Goal: Find specific page/section: Find specific page/section

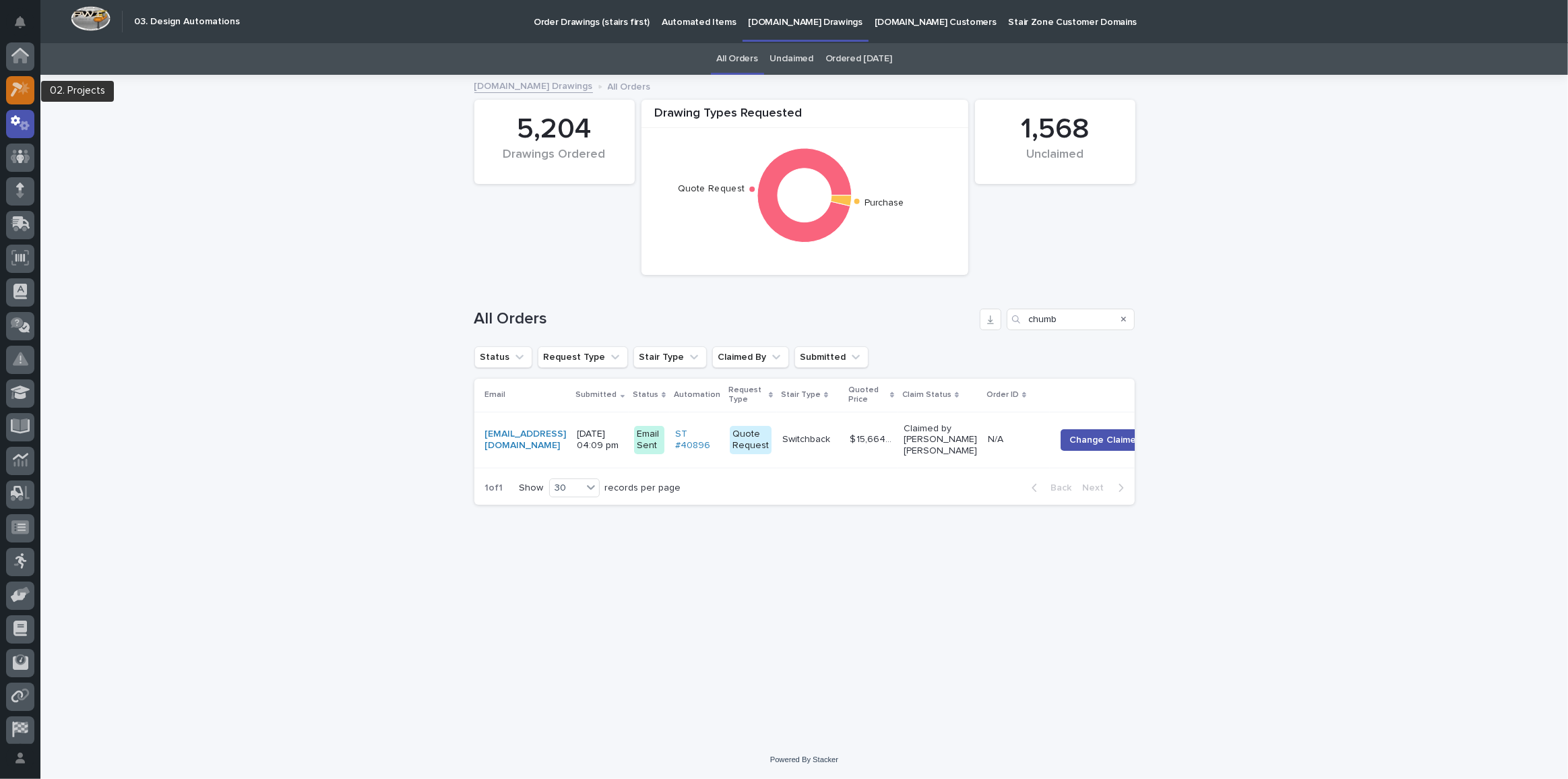
click at [18, 85] on icon at bounding box center [16, 90] width 12 height 15
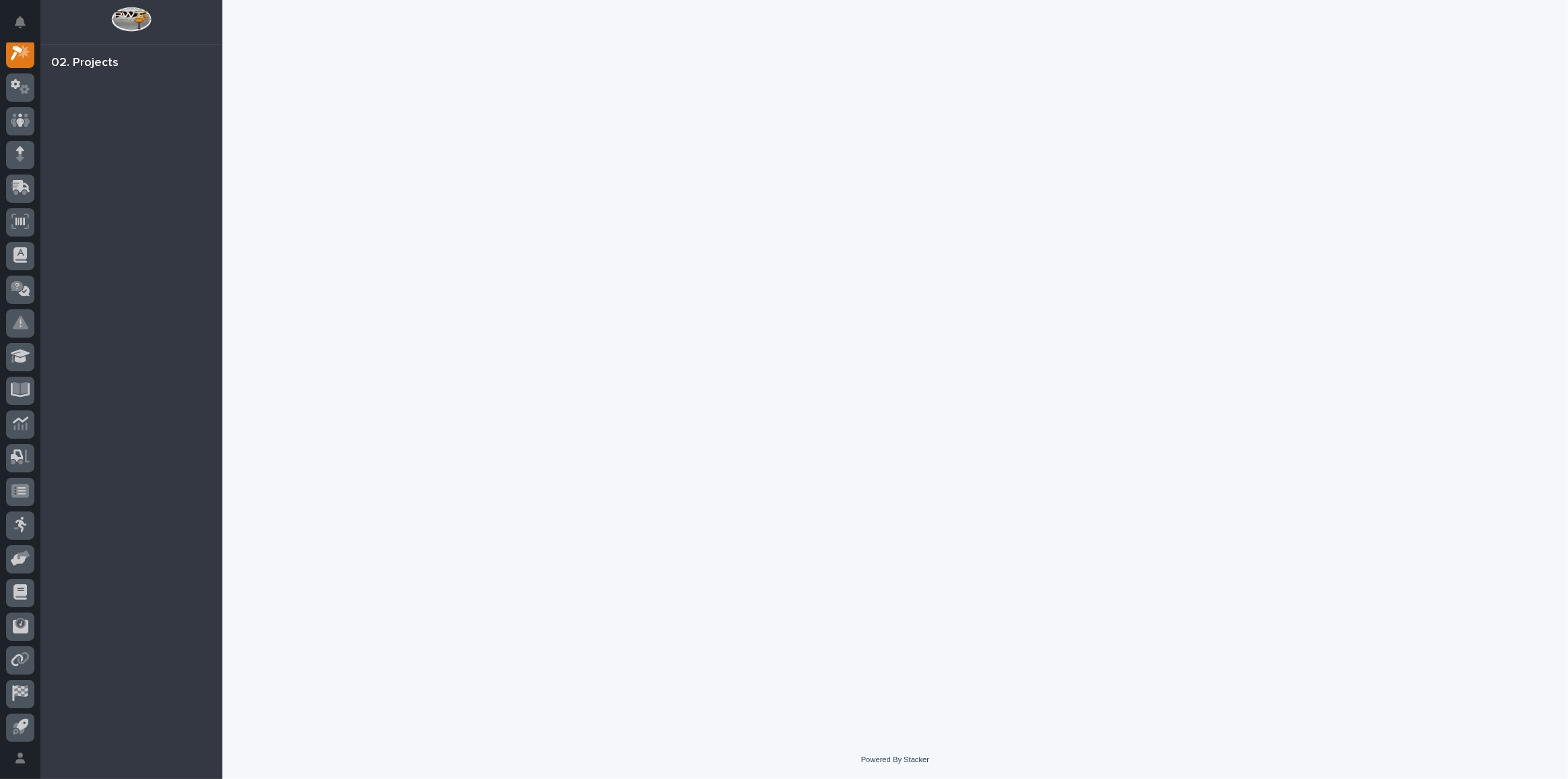
scroll to position [33, 0]
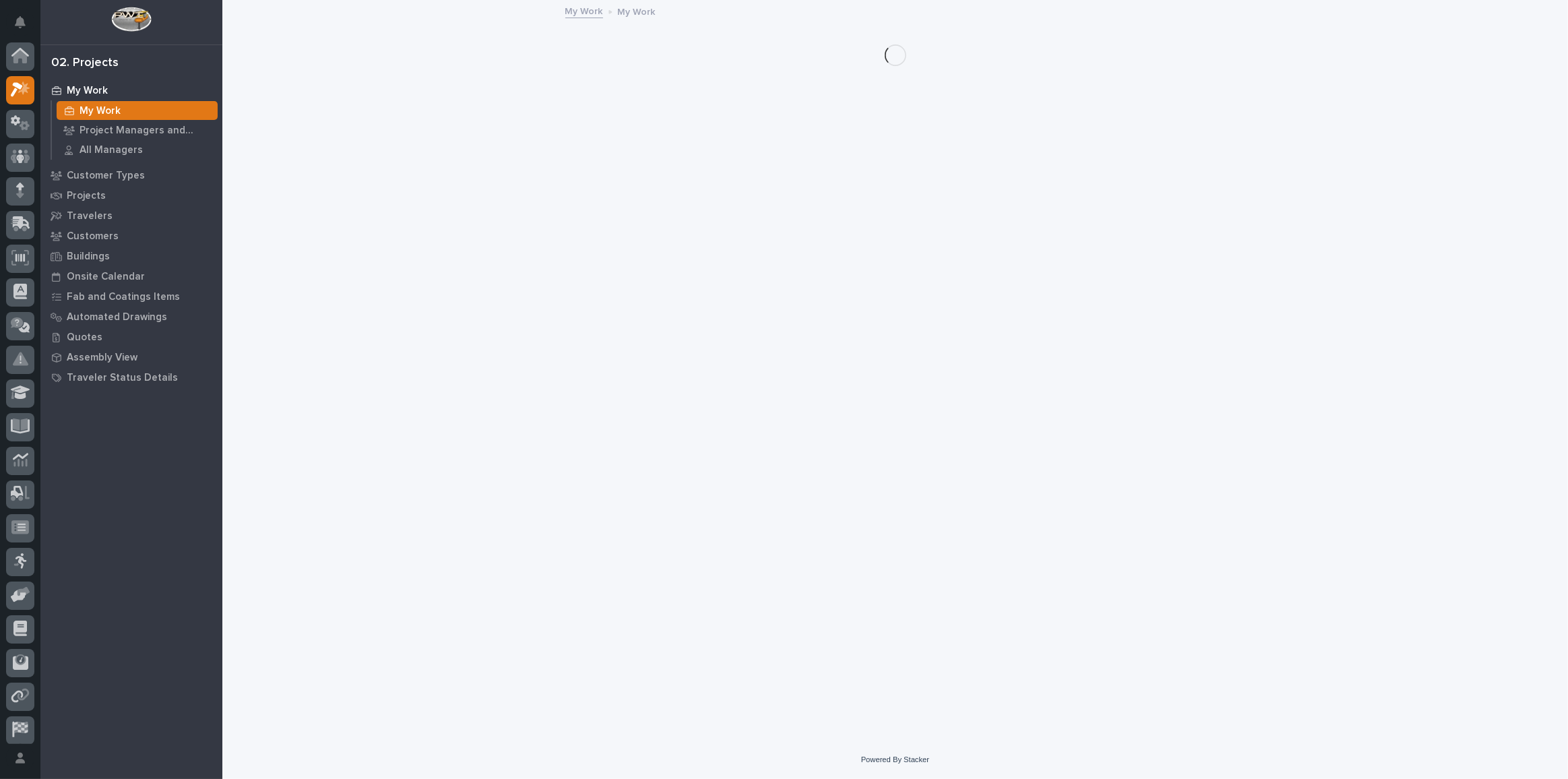
scroll to position [33, 0]
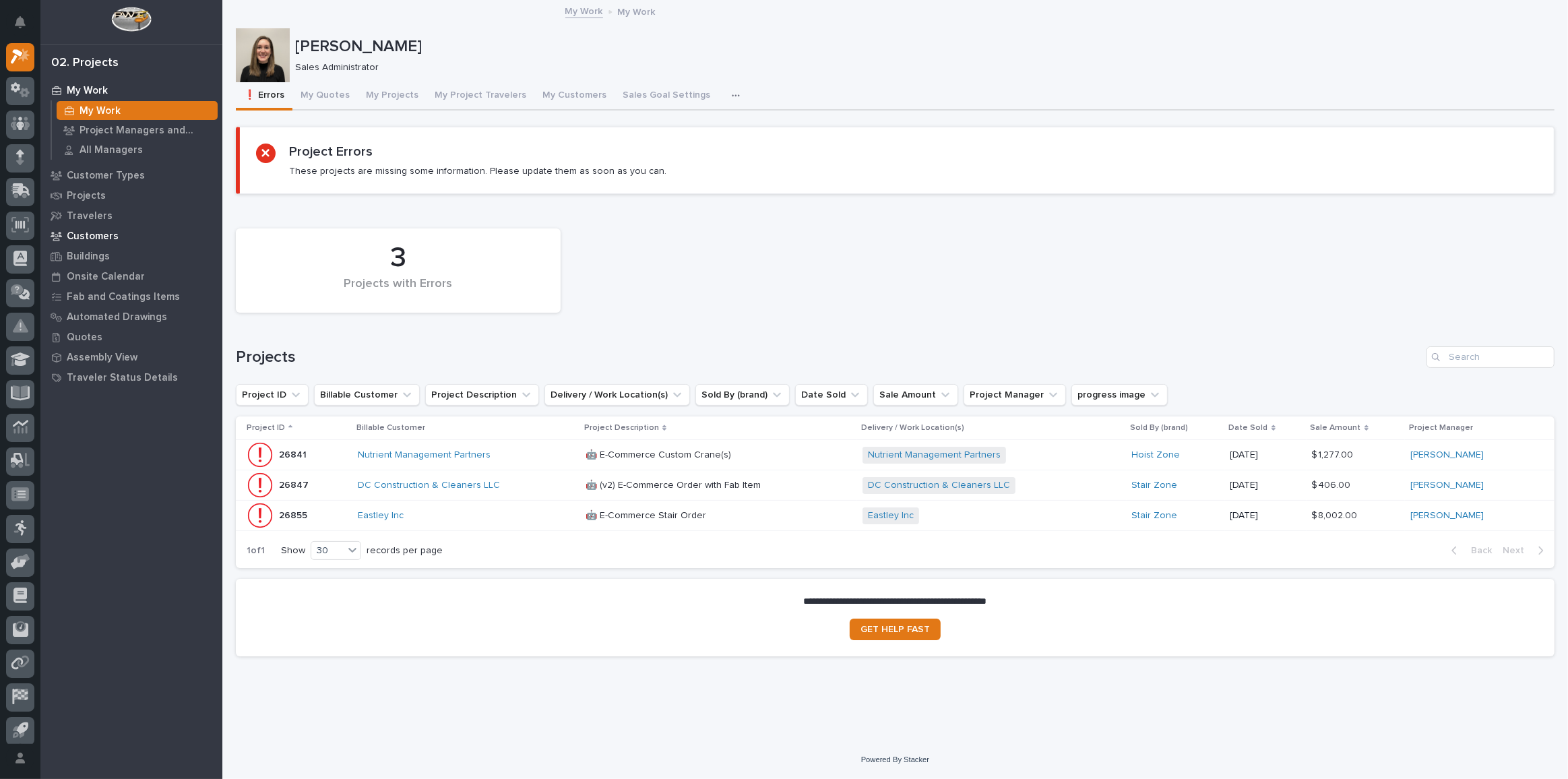
click at [94, 226] on div "Customers" at bounding box center [132, 236] width 175 height 19
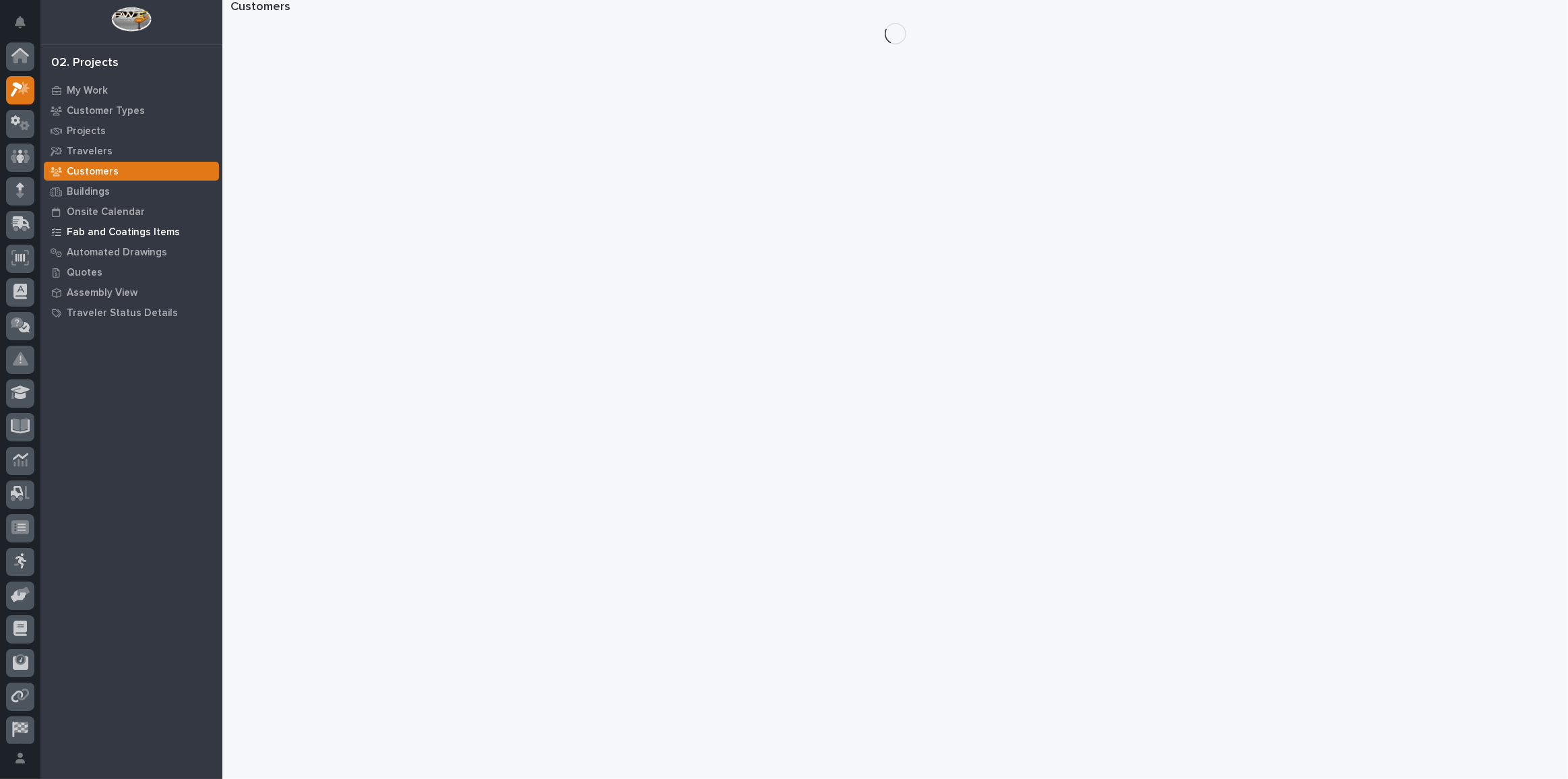
scroll to position [33, 0]
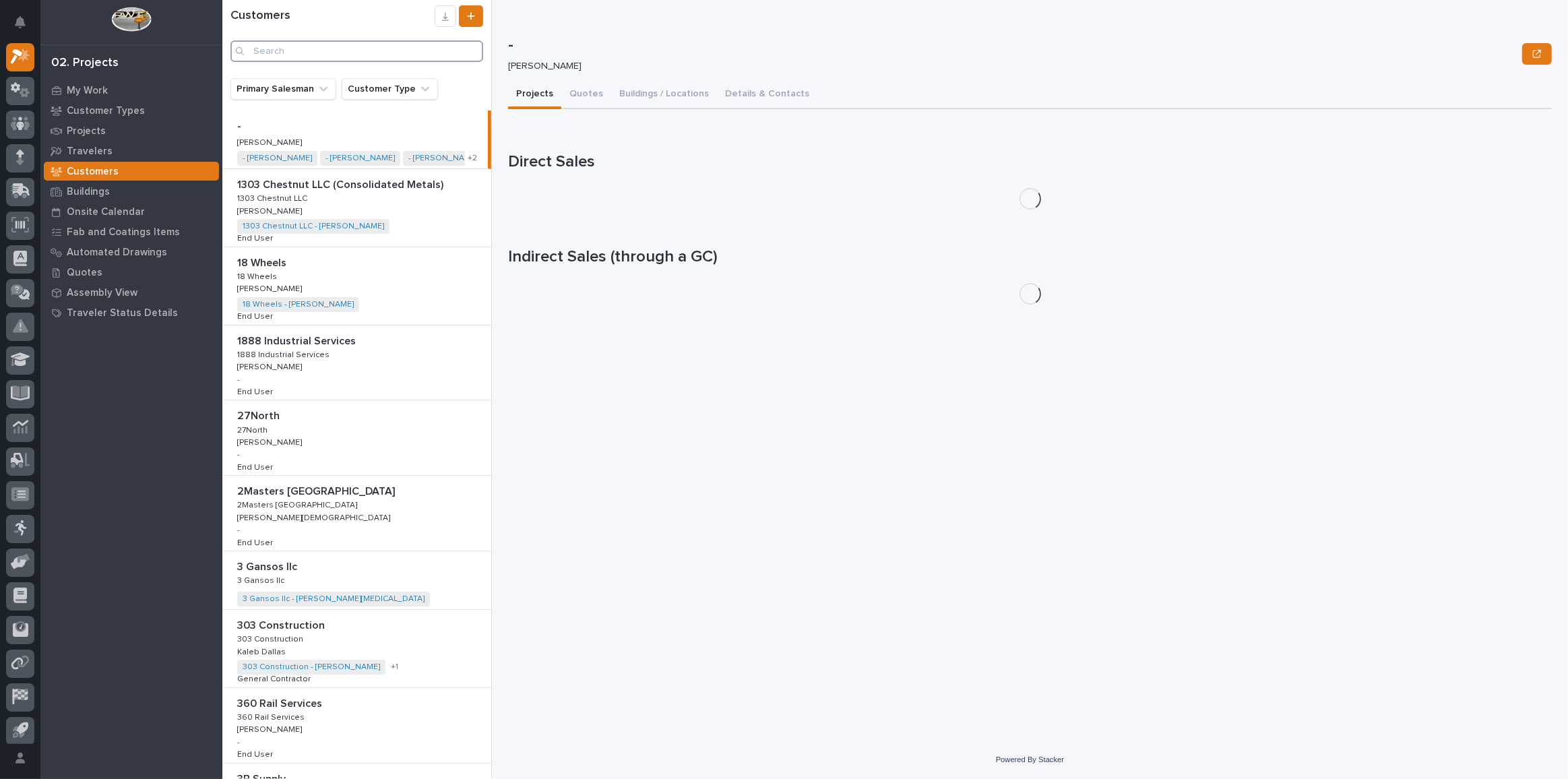
click at [320, 48] on input "Search" at bounding box center [357, 51] width 253 height 22
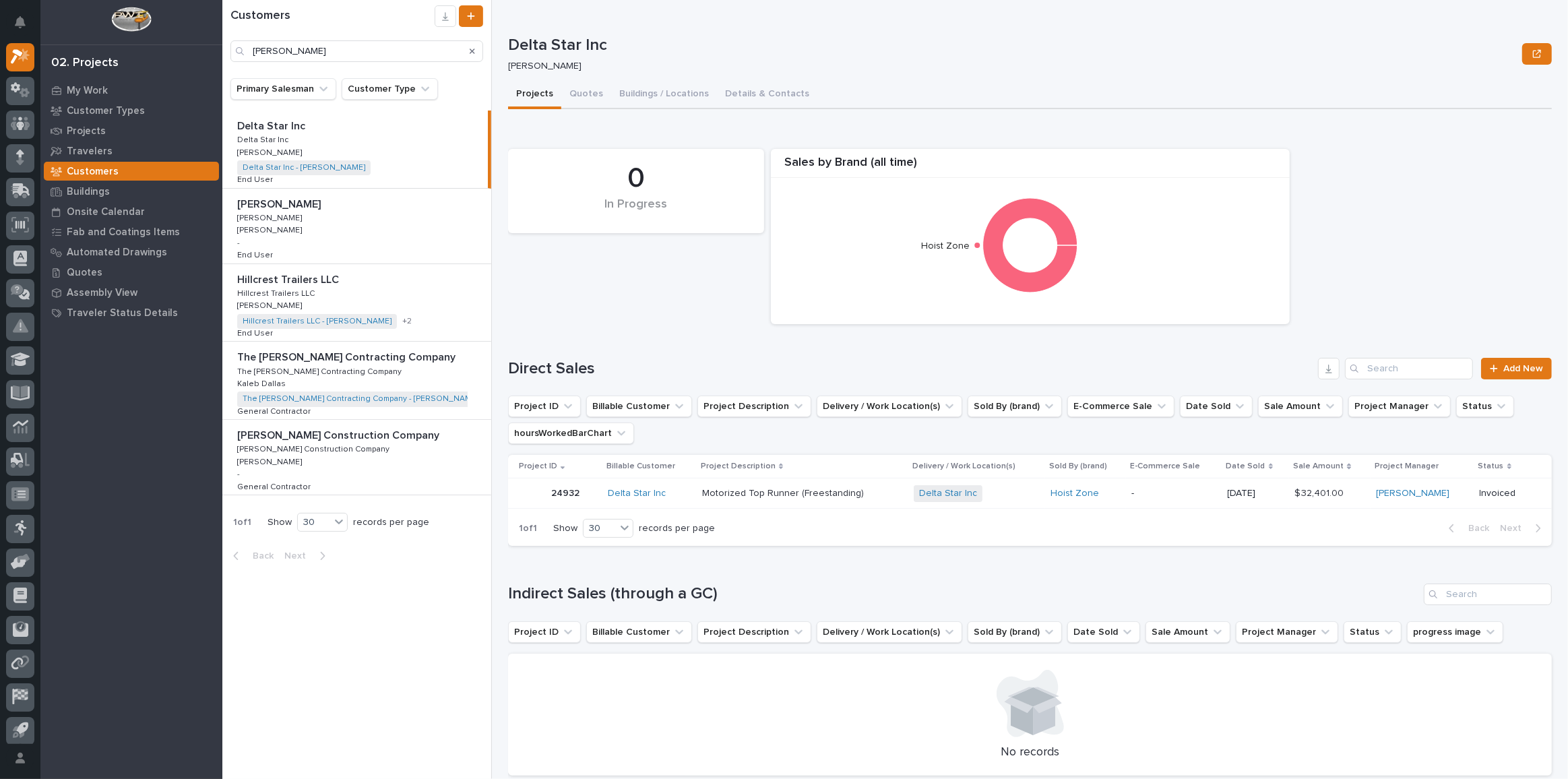
click at [399, 456] on div "[PERSON_NAME] Construction Company [PERSON_NAME] Construction Company [PERSON_N…" at bounding box center [357, 457] width 269 height 75
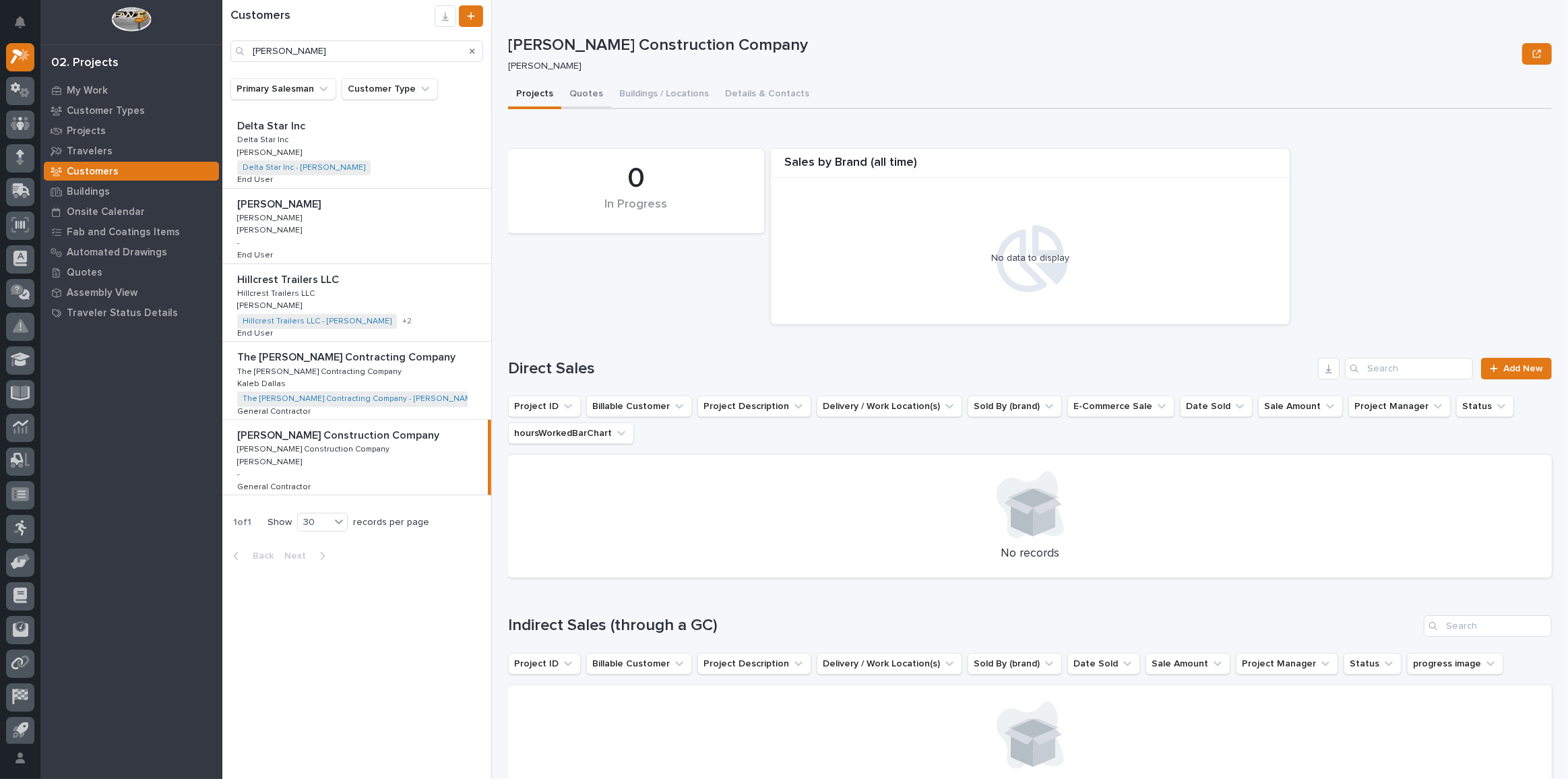
click at [574, 92] on button "Quotes" at bounding box center [587, 94] width 50 height 29
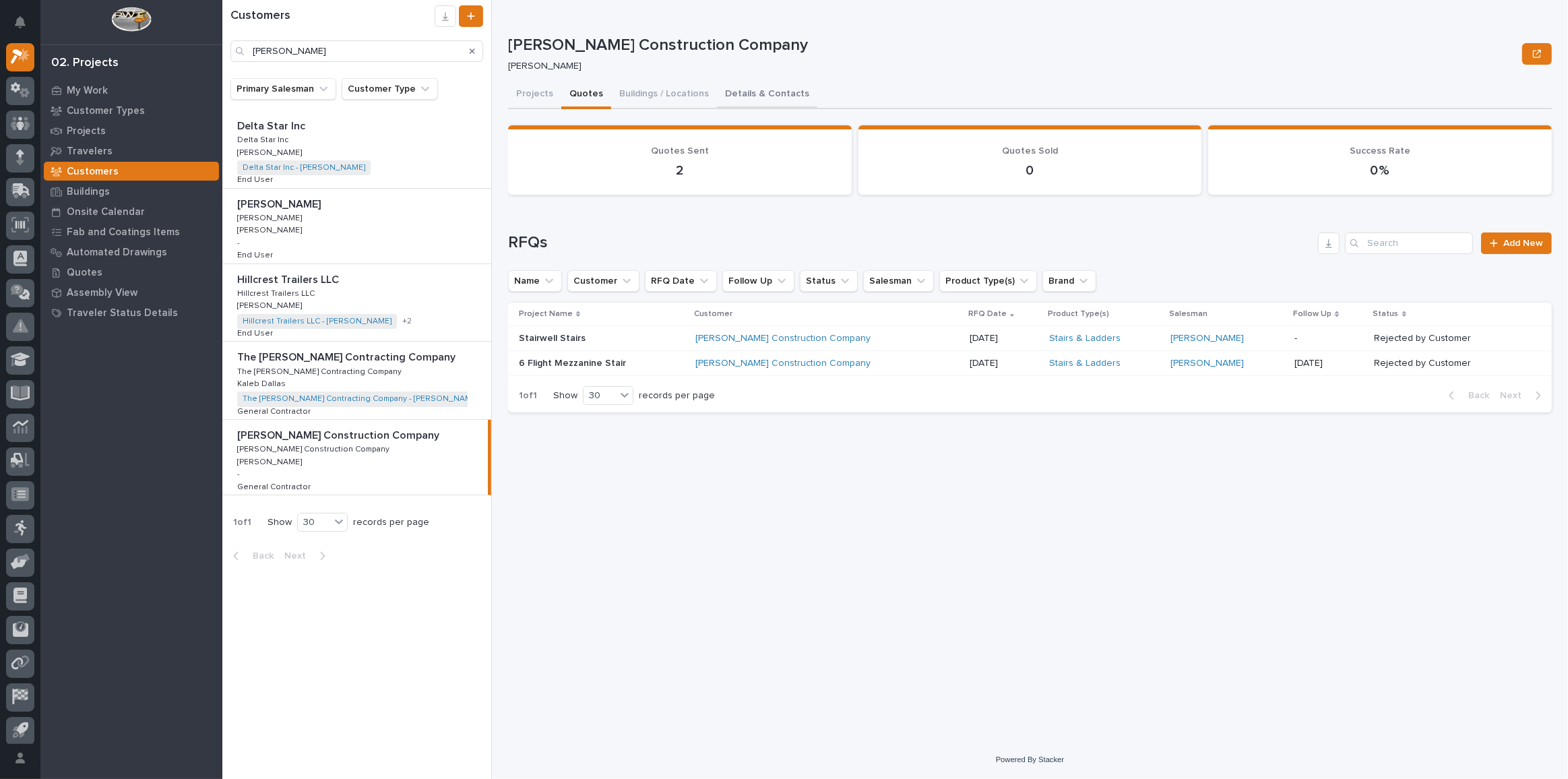
click at [763, 98] on button "Details & Contacts" at bounding box center [767, 94] width 101 height 29
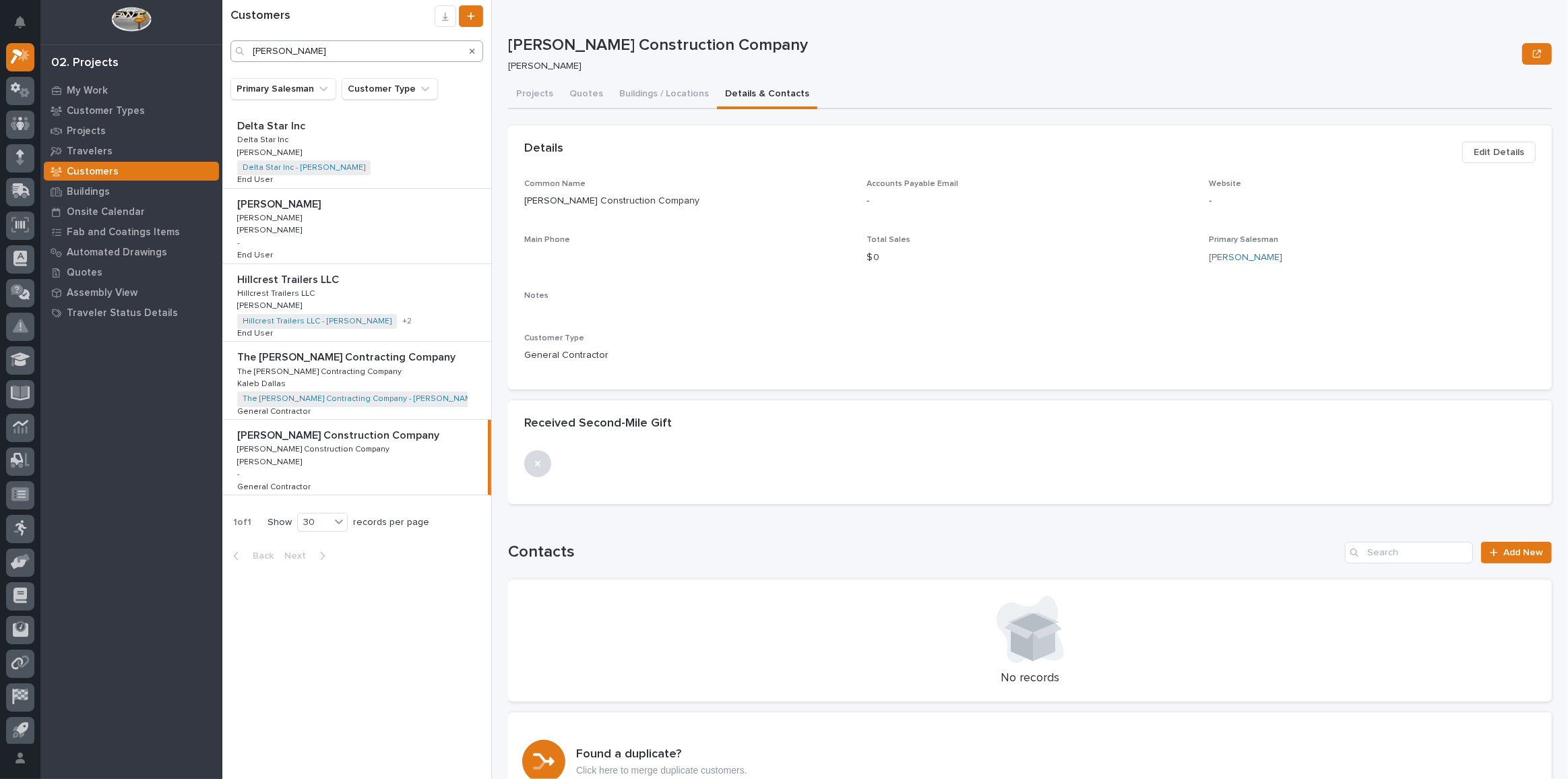
drag, startPoint x: 316, startPoint y: 38, endPoint x: 309, endPoint y: 41, distance: 7.6
click at [309, 41] on div "Customers [PERSON_NAME]" at bounding box center [357, 33] width 269 height 56
drag, startPoint x: 309, startPoint y: 48, endPoint x: 1, endPoint y: 27, distance: 308.7
click at [223, 27] on div "My Settings Log Out 02. Projects My Work Customer Types Projects Travelers Cust…" at bounding box center [895, 389] width 1346 height 779
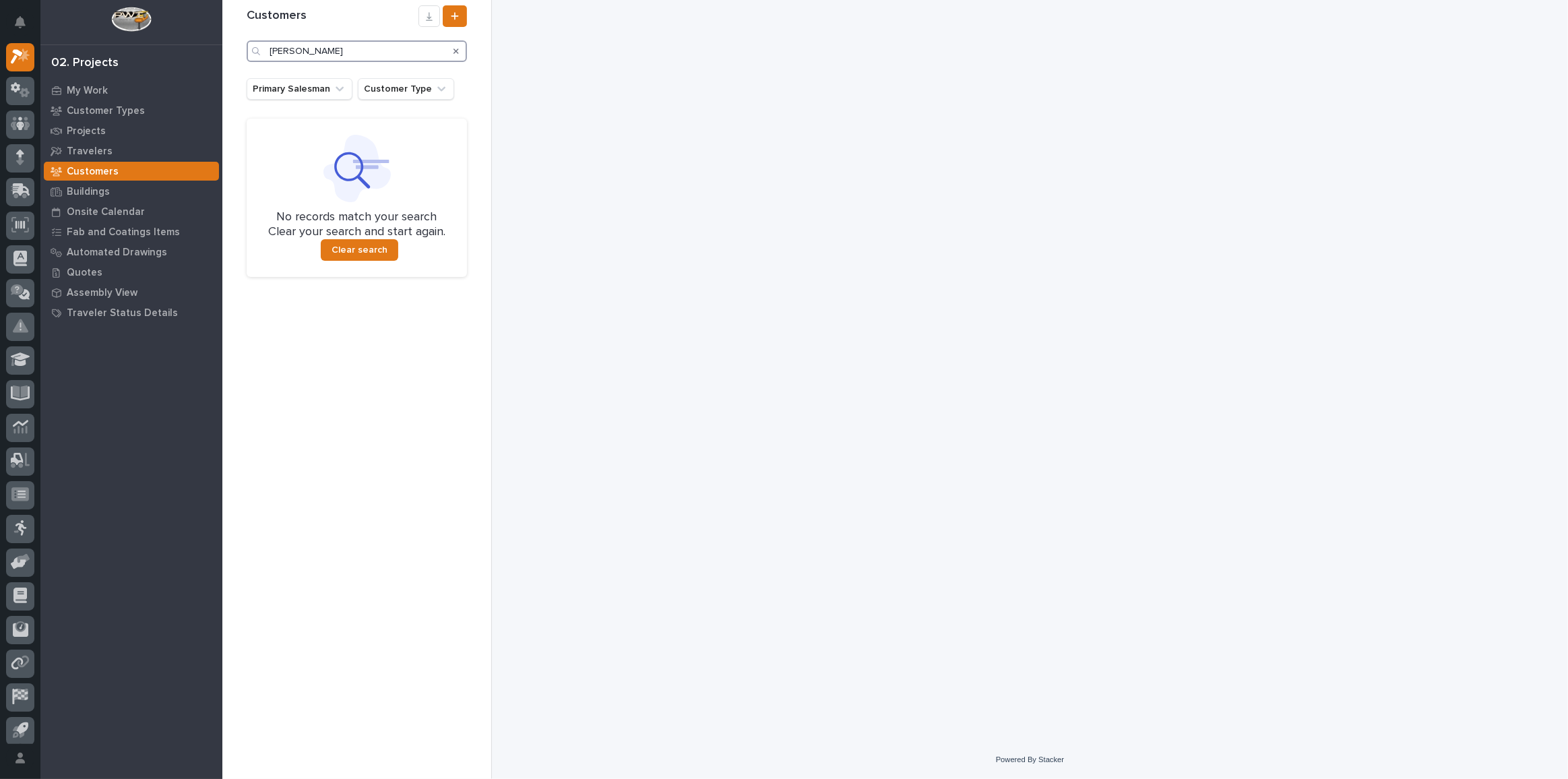
type input "[PERSON_NAME]"
